Goal: Task Accomplishment & Management: Manage account settings

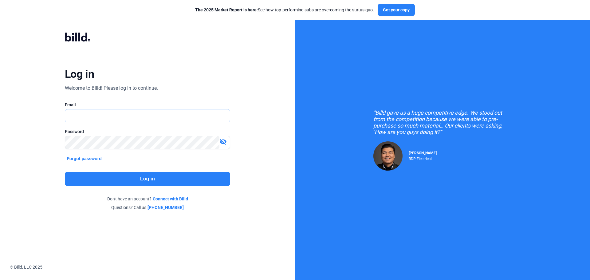
type input "[PERSON_NAME][EMAIL_ADDRESS][DOMAIN_NAME]"
click at [174, 181] on button "Log in" at bounding box center [147, 179] width 165 height 14
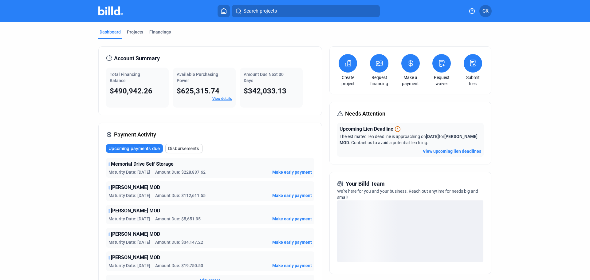
click at [214, 99] on link "View details" at bounding box center [222, 98] width 20 height 4
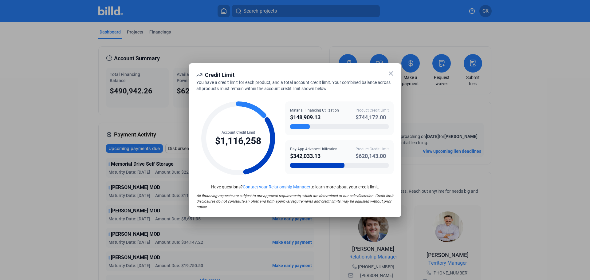
click at [394, 71] on icon at bounding box center [390, 73] width 7 height 7
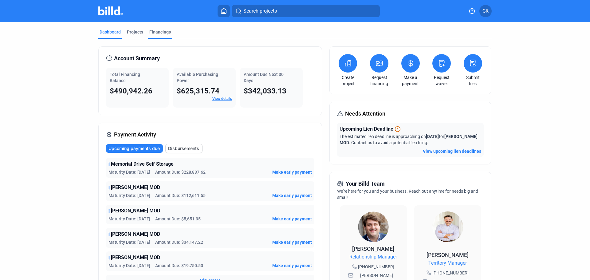
click at [154, 34] on div "Financings" at bounding box center [159, 32] width 21 height 6
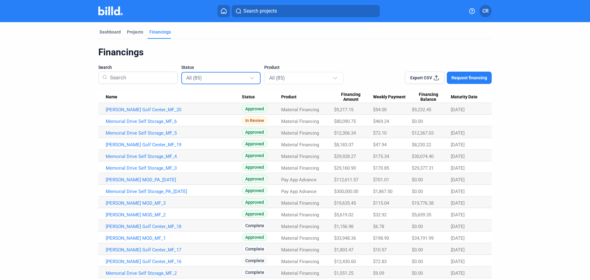
click at [244, 81] on div "All (85)" at bounding box center [217, 78] width 63 height 8
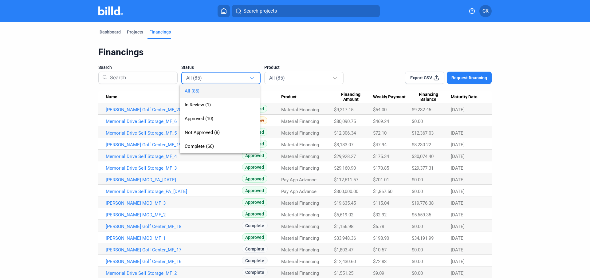
click at [244, 81] on div "All (85) In Review (1) Approved (10) Not Approved (8) Complete (66)" at bounding box center [215, 112] width 70 height 81
click at [289, 57] on div at bounding box center [295, 140] width 590 height 280
